Goal: Find specific page/section: Find specific page/section

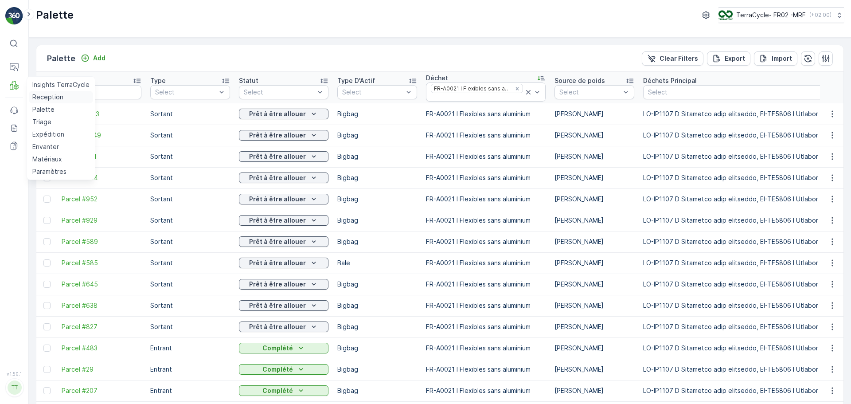
click at [46, 98] on p "Reception" at bounding box center [47, 97] width 31 height 9
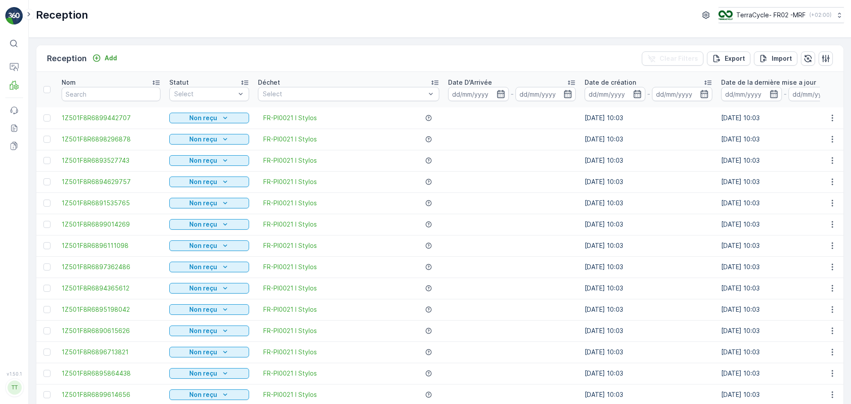
click at [286, 101] on th "Déchet Select" at bounding box center [349, 89] width 190 height 35
type input "pi0078"
click at [339, 114] on p "FR-PI0078 I Seringues rigides MZA" at bounding box center [327, 114] width 108 height 9
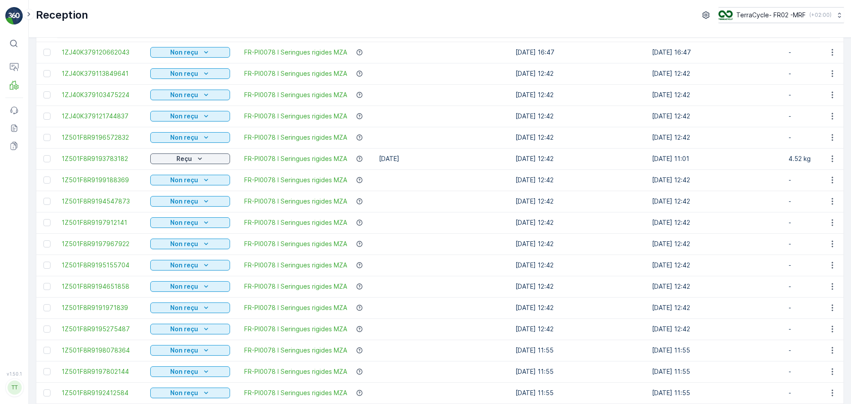
scroll to position [355, 0]
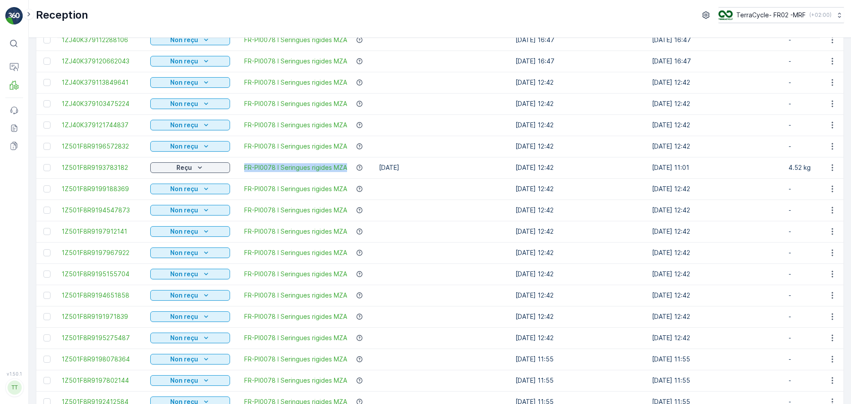
drag, startPoint x: 240, startPoint y: 166, endPoint x: 348, endPoint y: 171, distance: 108.3
click at [348, 171] on div "FR-PI0078 I Seringues rigides MZA" at bounding box center [304, 167] width 131 height 9
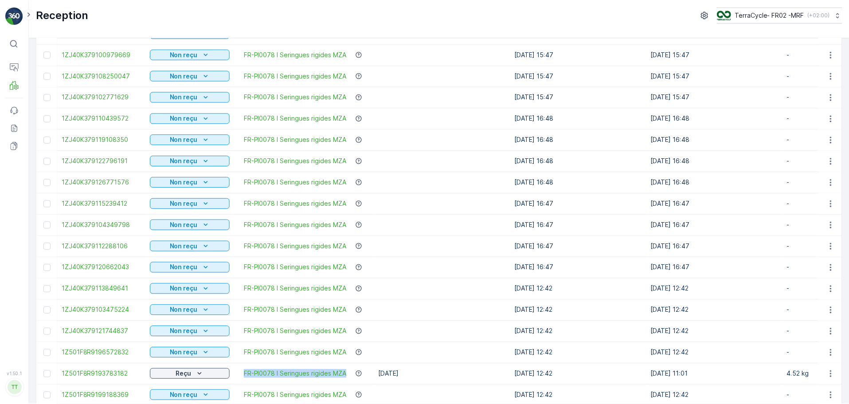
scroll to position [7, 0]
